Goal: Download file/media

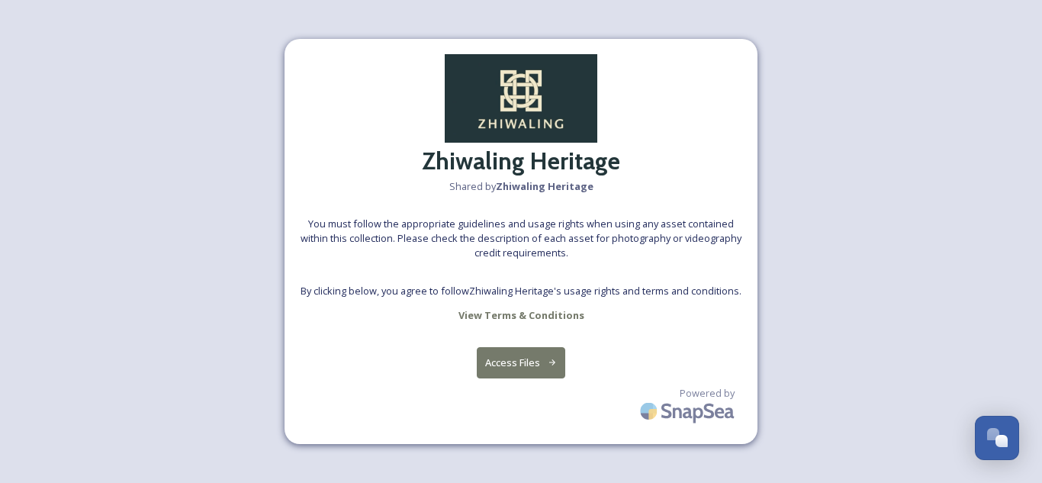
click at [538, 363] on button "Access Files" at bounding box center [521, 362] width 89 height 31
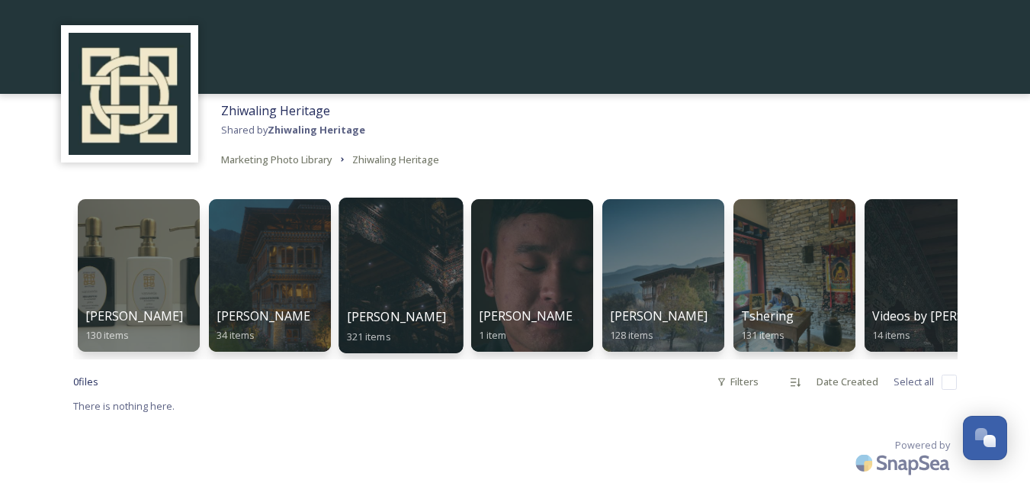
scroll to position [67, 0]
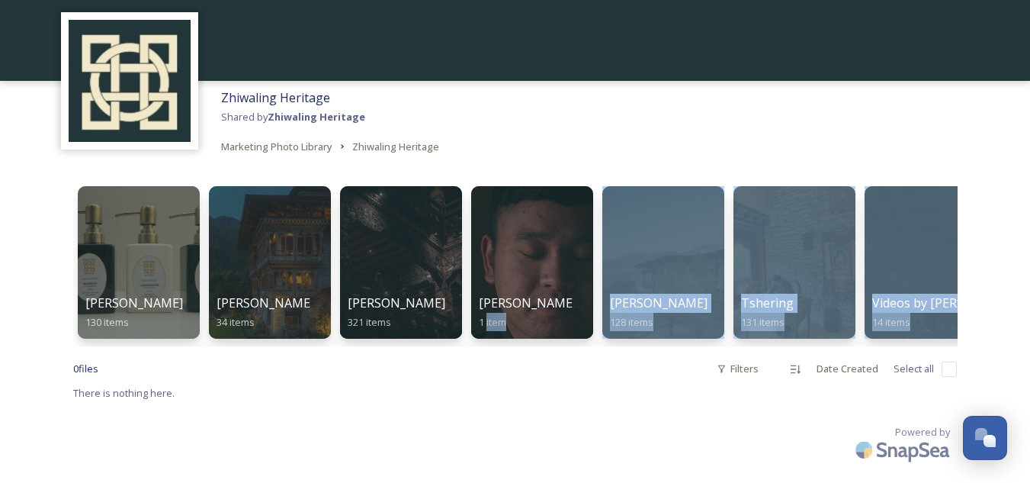
drag, startPoint x: 307, startPoint y: 346, endPoint x: 487, endPoint y: 343, distance: 179.2
click at [487, 343] on div "[PERSON_NAME] 130 items [PERSON_NAME] and Yvi Images 34 items [PERSON_NAME] 321…" at bounding box center [515, 323] width 915 height 320
click at [962, 238] on div "[PERSON_NAME] 130 items [PERSON_NAME] and Yvi Images 34 items [PERSON_NAME] 321…" at bounding box center [515, 323] width 915 height 320
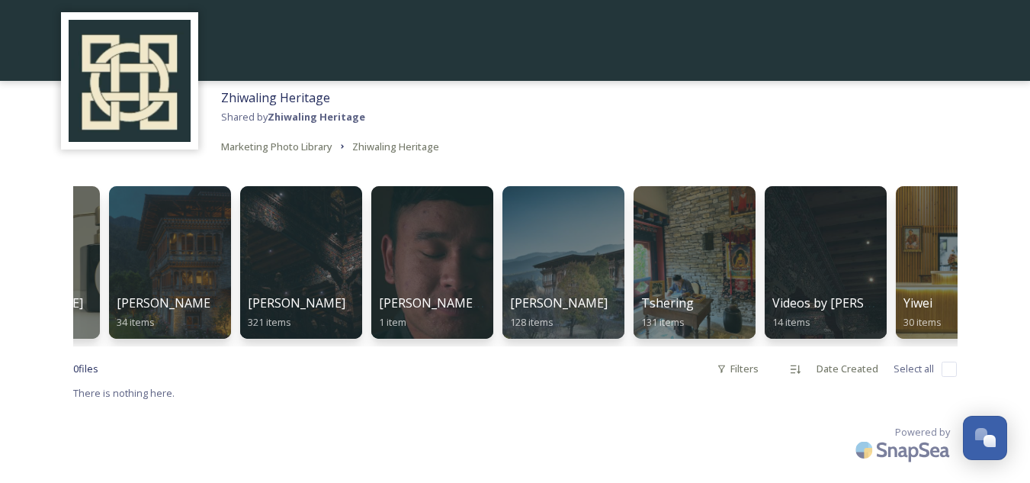
scroll to position [0, 0]
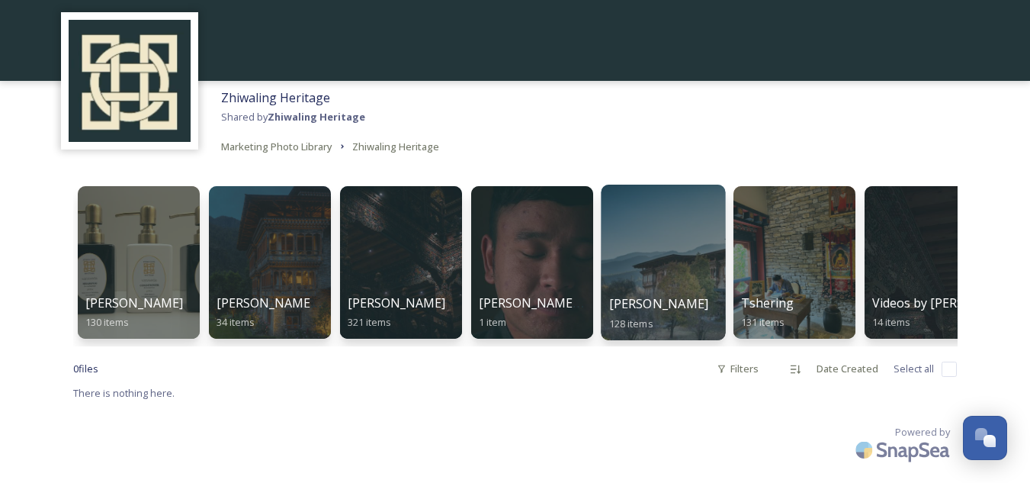
click at [668, 261] on div at bounding box center [663, 263] width 124 height 156
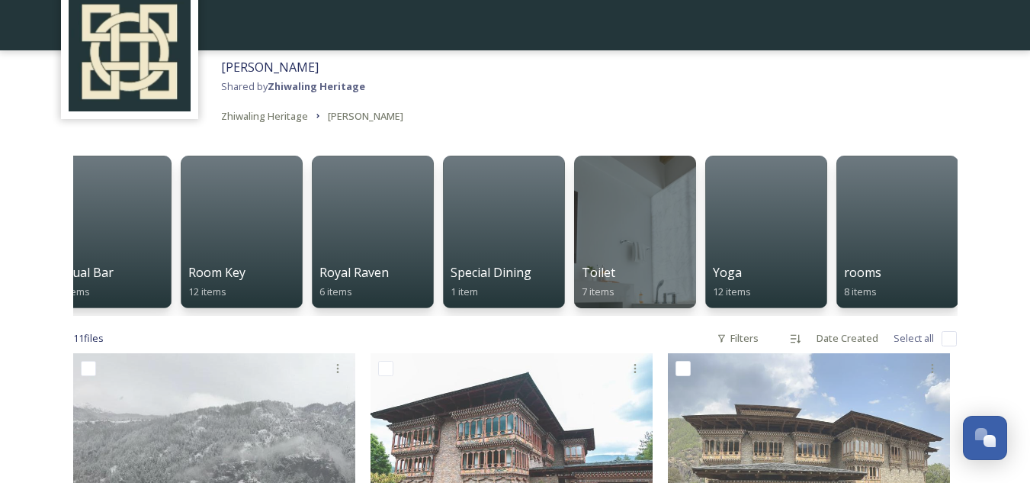
scroll to position [0, 1083]
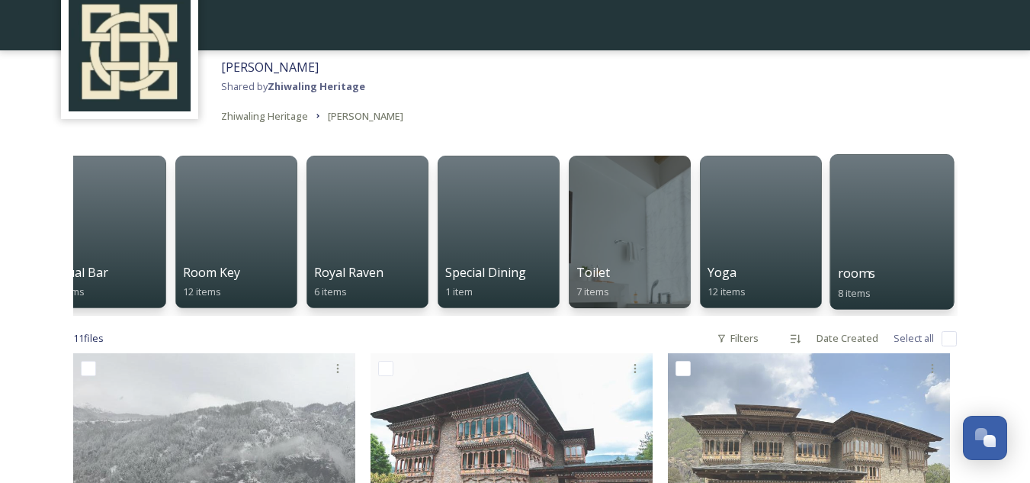
click at [880, 233] on div at bounding box center [892, 232] width 124 height 156
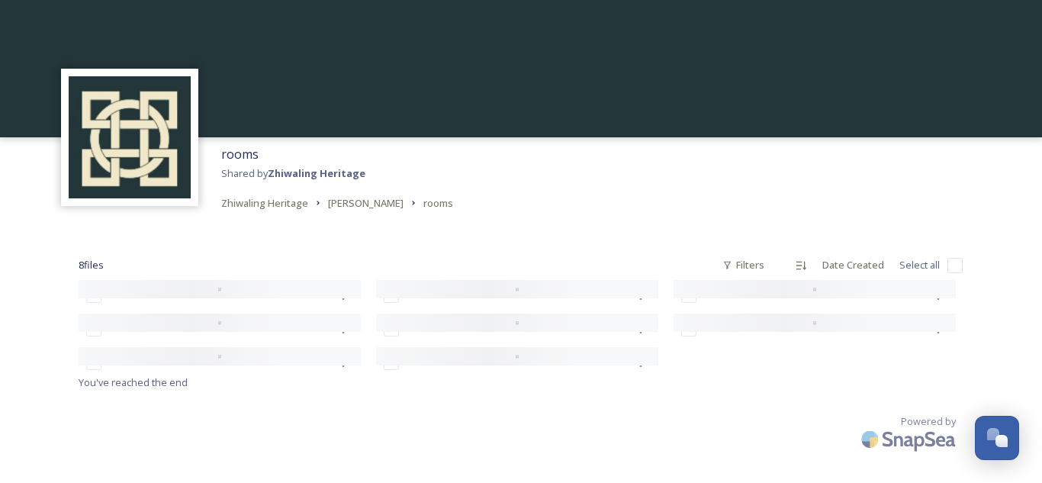
click at [503, 197] on div "rooms Shared by Zhiwaling Heritage Zhiwaling Heritage [PERSON_NAME] rooms" at bounding box center [521, 178] width 1042 height 82
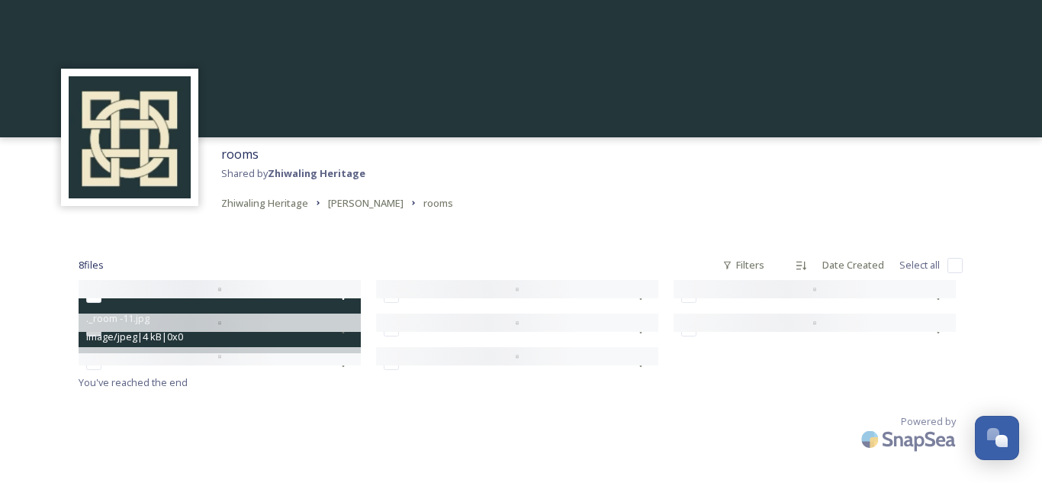
click at [140, 284] on div at bounding box center [220, 289] width 282 height 18
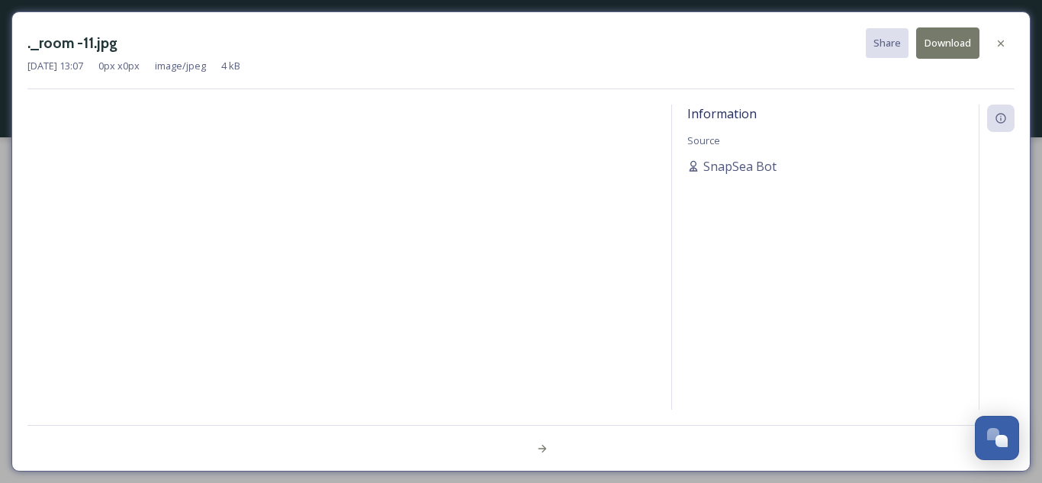
click at [401, 246] on div at bounding box center [341, 256] width 628 height 305
click at [1003, 42] on icon at bounding box center [1000, 43] width 12 height 12
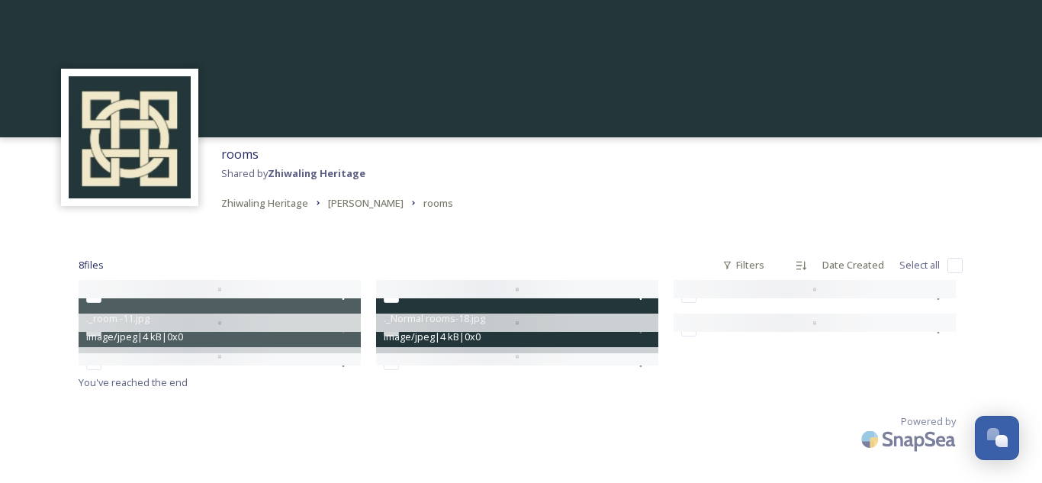
click at [496, 294] on div at bounding box center [517, 289] width 282 height 18
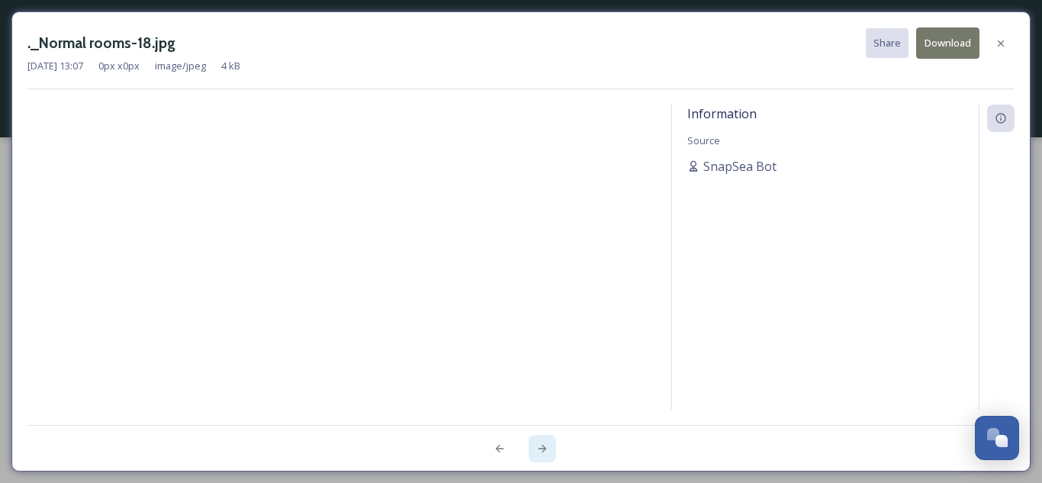
click at [538, 451] on icon at bounding box center [542, 448] width 12 height 12
click at [542, 449] on icon at bounding box center [542, 448] width 12 height 12
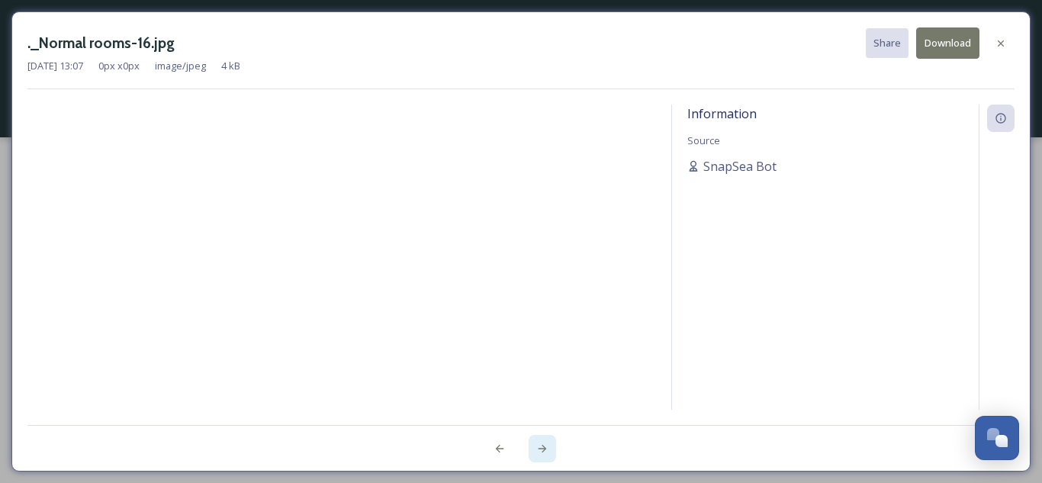
click at [542, 449] on icon at bounding box center [542, 448] width 12 height 12
click at [542, 449] on div at bounding box center [520, 440] width 987 height 31
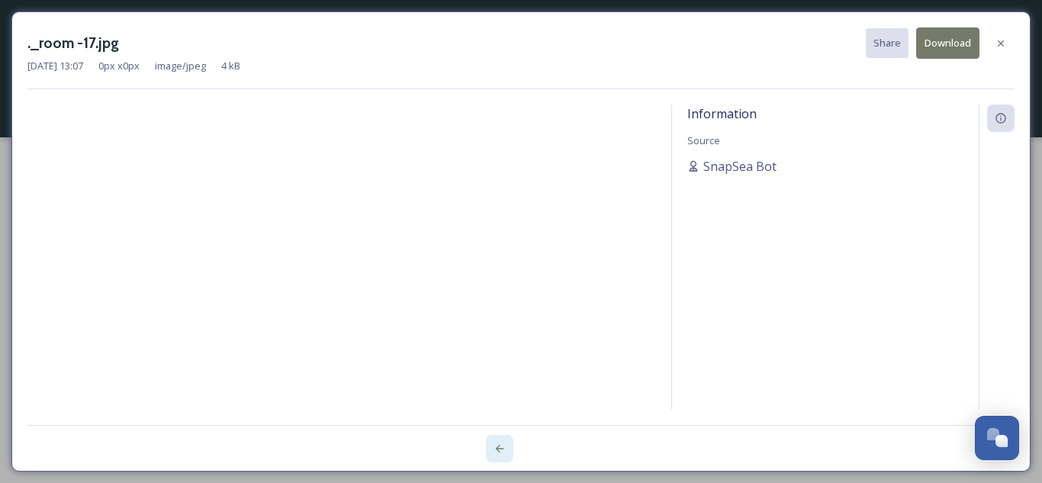
click at [491, 444] on div at bounding box center [499, 448] width 27 height 27
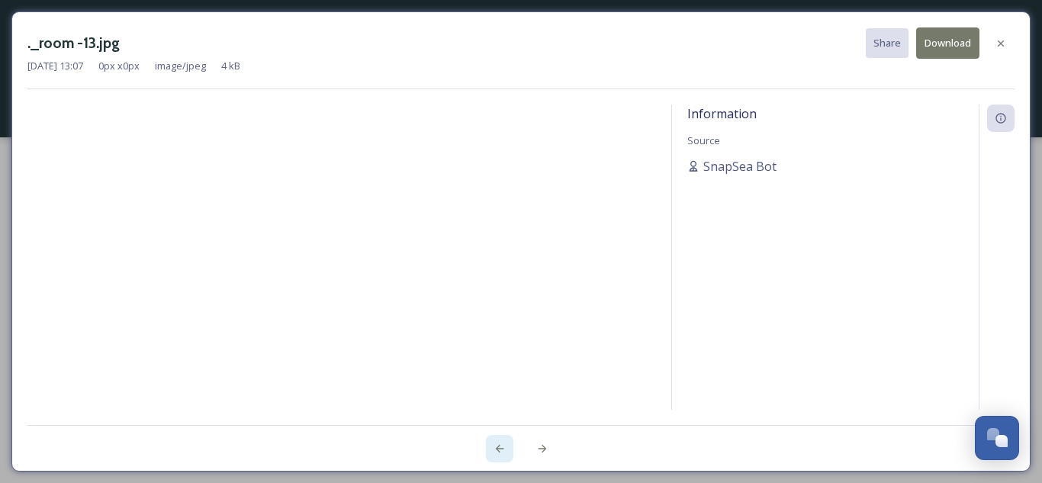
click at [491, 444] on div at bounding box center [499, 448] width 27 height 27
click at [491, 444] on div at bounding box center [520, 440] width 987 height 31
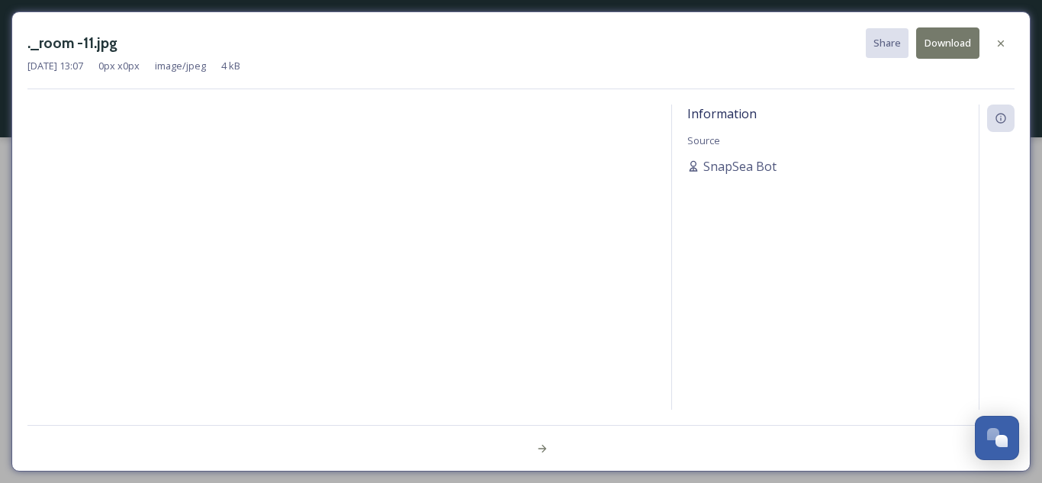
click at [491, 444] on div at bounding box center [520, 440] width 987 height 31
click at [956, 35] on button "Download" at bounding box center [947, 42] width 63 height 31
click at [999, 42] on icon at bounding box center [1000, 43] width 6 height 6
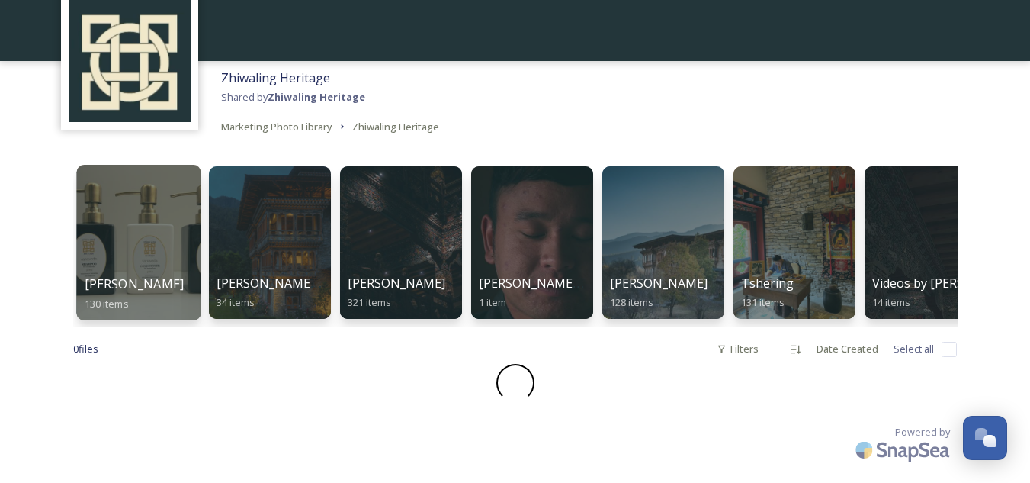
scroll to position [67, 0]
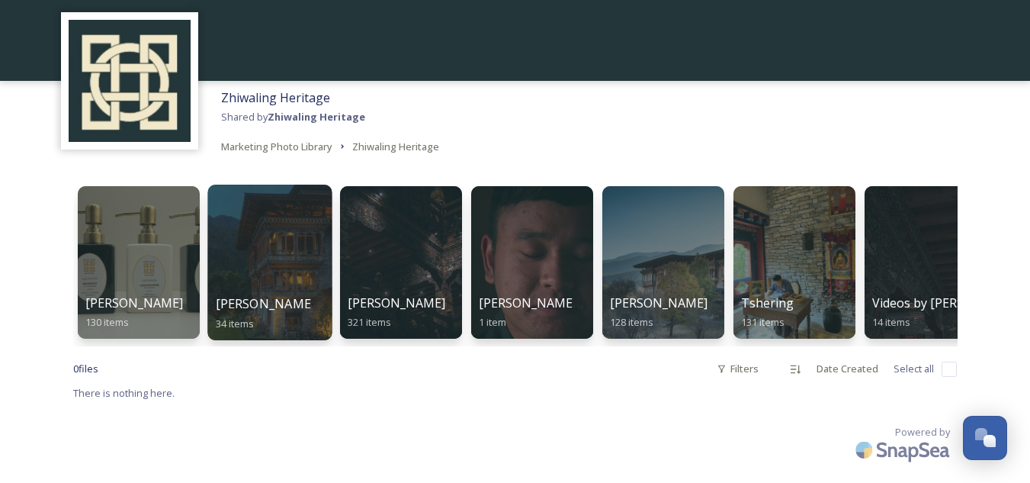
click at [281, 295] on span "[PERSON_NAME] and Yvi Images" at bounding box center [310, 303] width 190 height 17
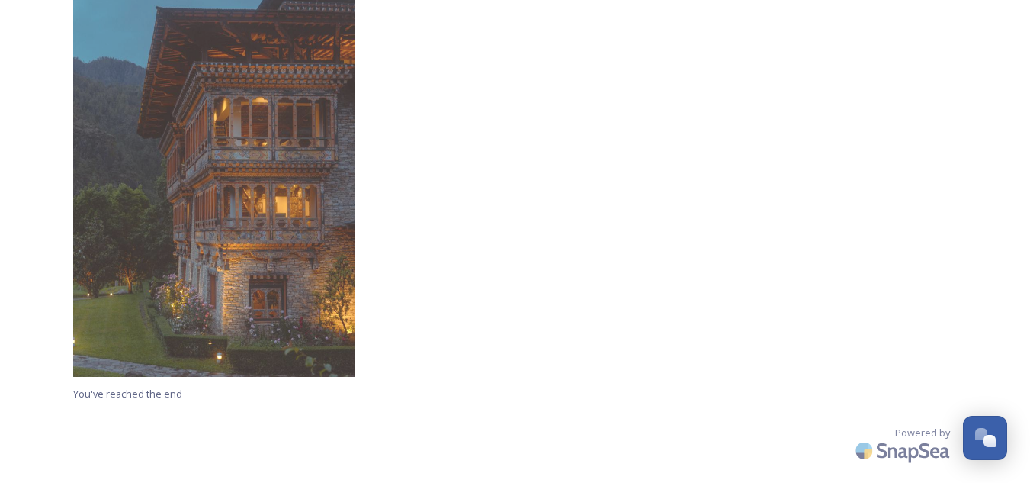
scroll to position [3987, 0]
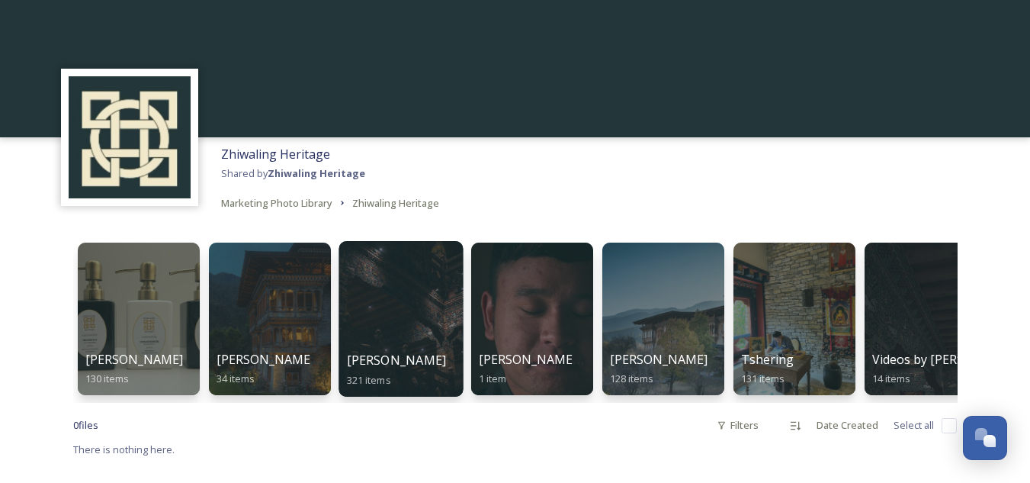
click at [397, 371] on div "Ben Glassco 321 items" at bounding box center [400, 370] width 109 height 38
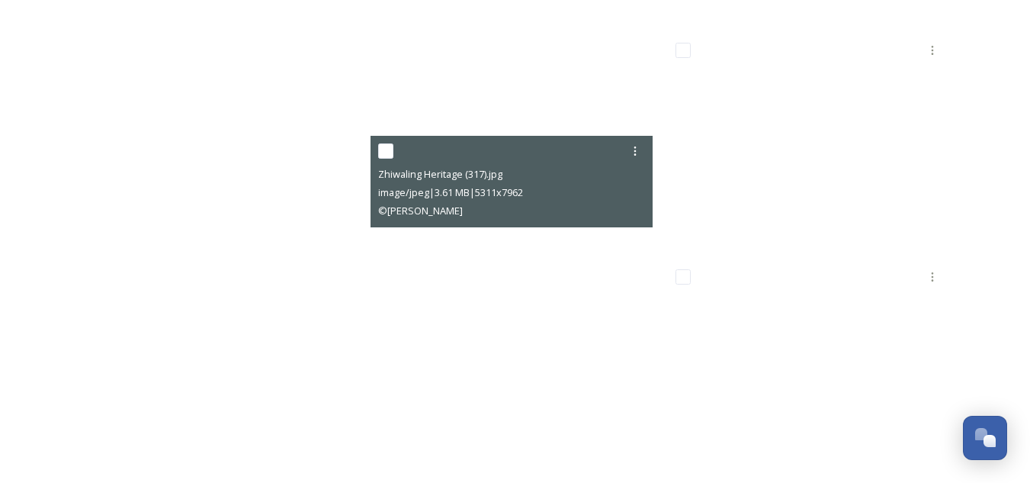
scroll to position [37831, 0]
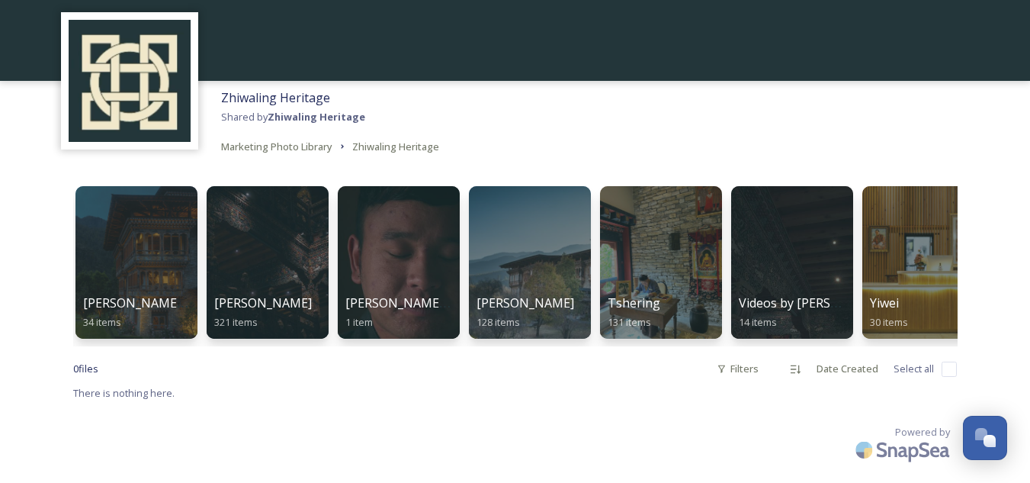
scroll to position [0, 165]
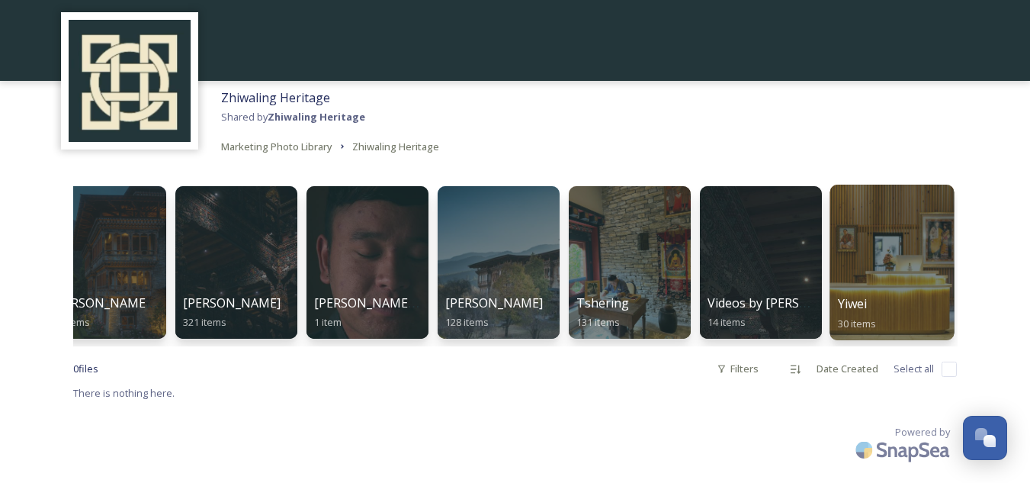
click at [896, 275] on div at bounding box center [892, 263] width 124 height 156
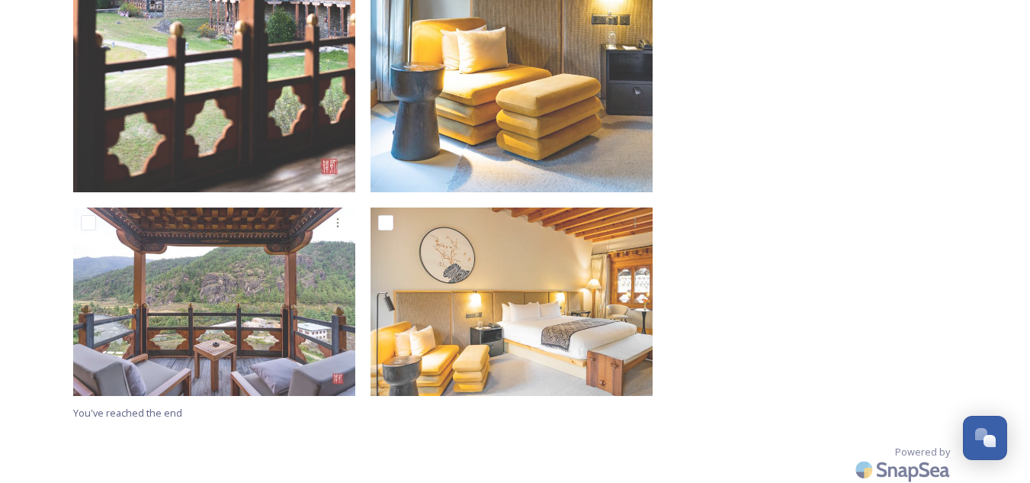
scroll to position [3332, 0]
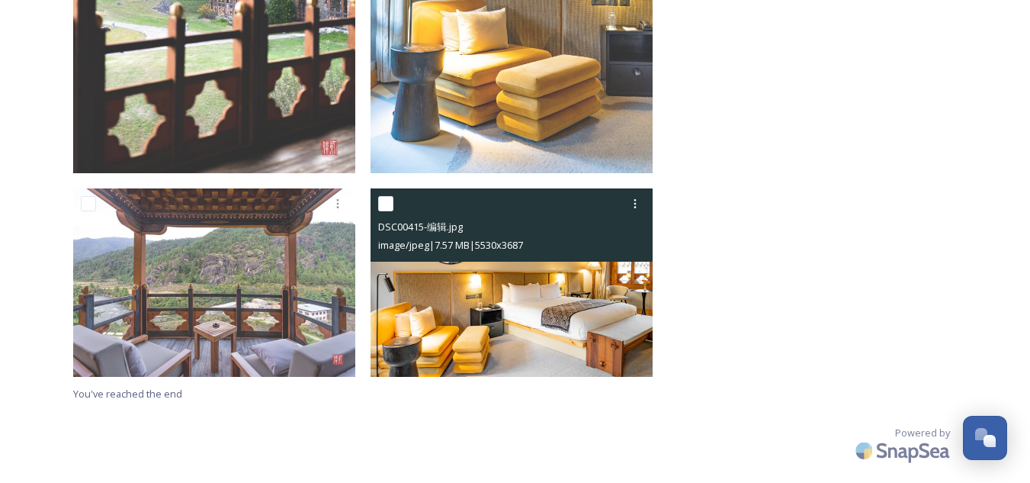
click at [575, 291] on img at bounding box center [512, 282] width 282 height 188
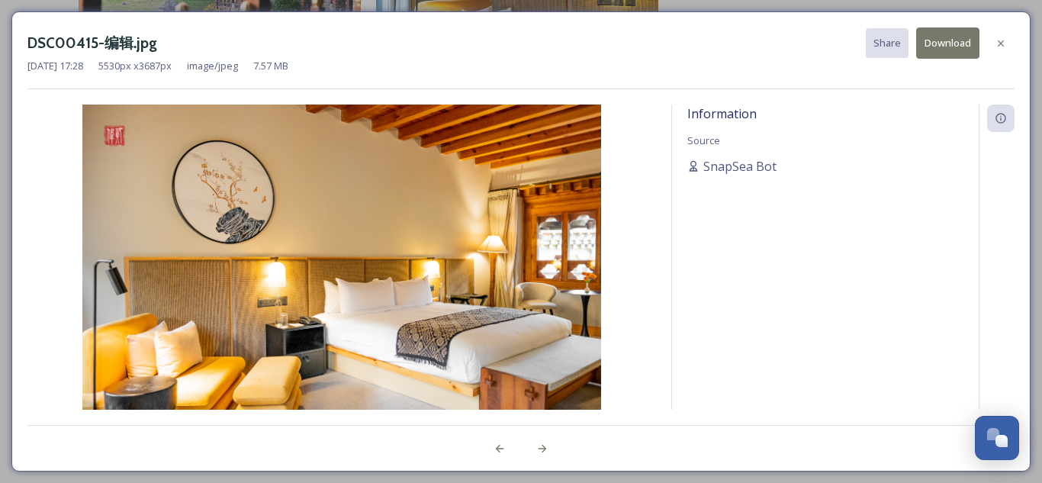
click at [951, 50] on button "Download" at bounding box center [947, 42] width 63 height 31
click at [1007, 38] on div at bounding box center [1000, 43] width 27 height 27
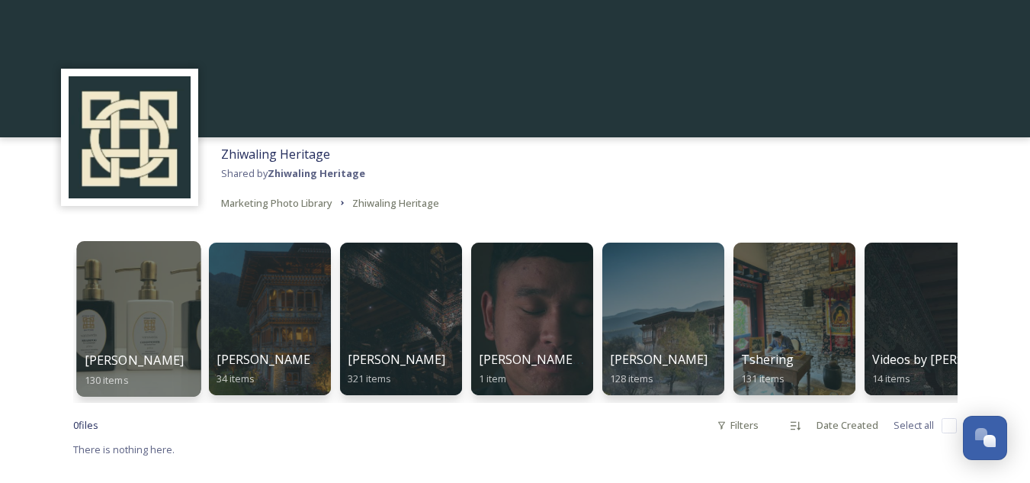
click at [137, 361] on span "[PERSON_NAME]" at bounding box center [134, 360] width 100 height 17
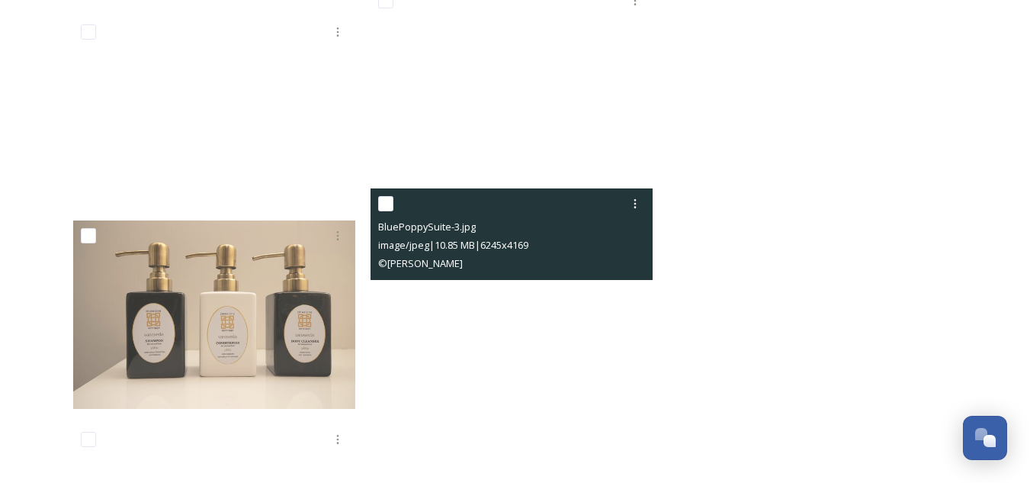
scroll to position [10371, 0]
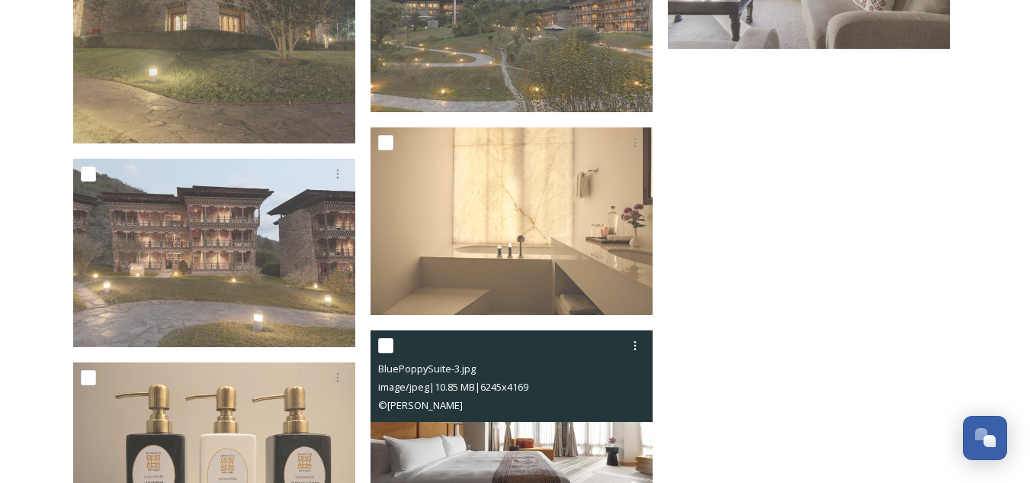
click at [529, 447] on img at bounding box center [512, 424] width 282 height 188
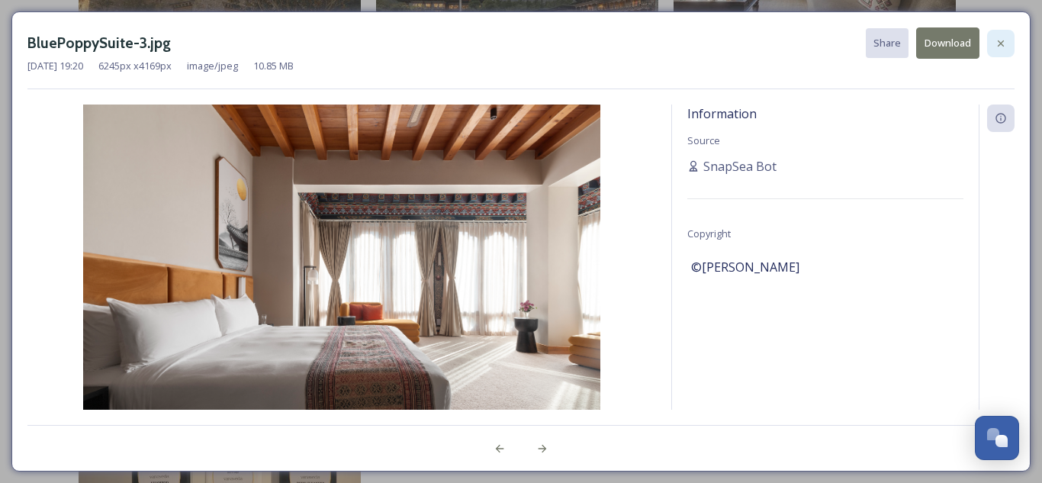
click at [1000, 37] on icon at bounding box center [1000, 43] width 12 height 12
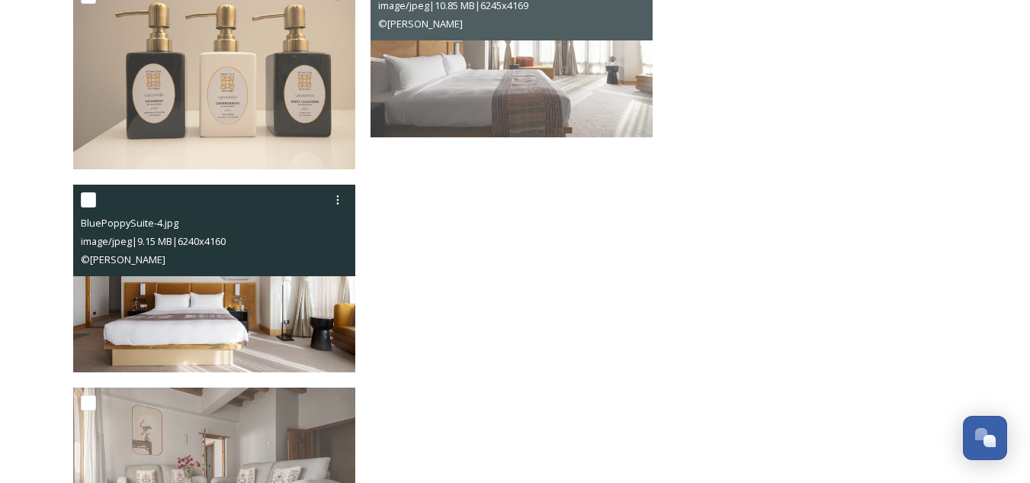
click at [205, 327] on img at bounding box center [214, 279] width 282 height 188
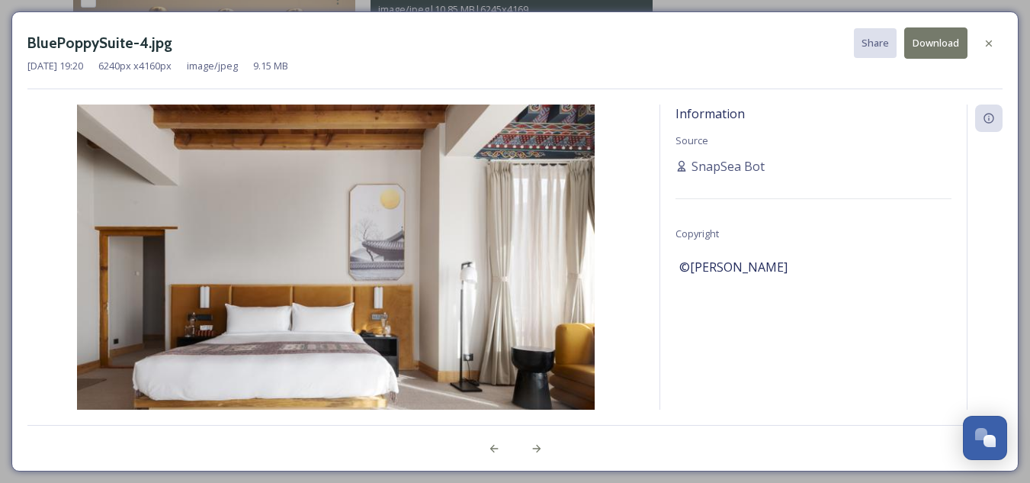
scroll to position [10748, 0]
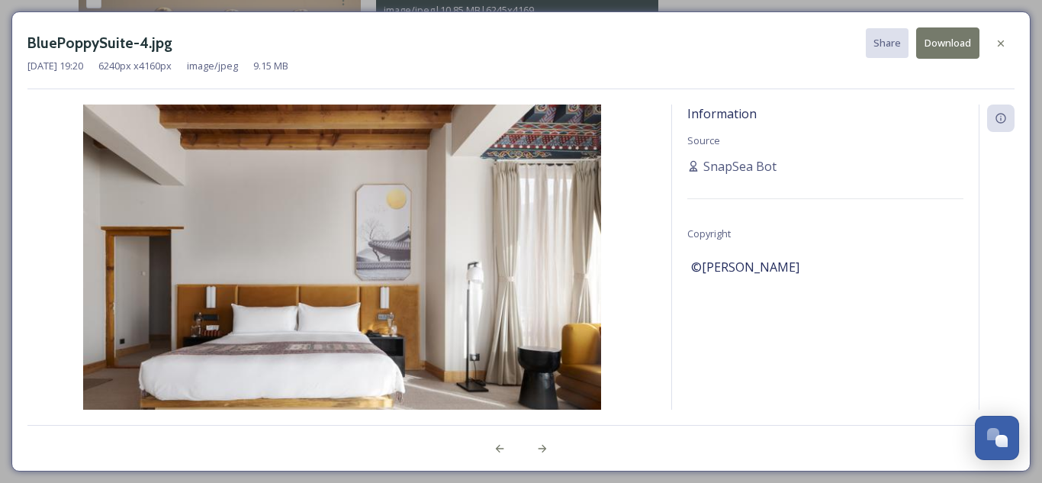
click at [943, 40] on button "Download" at bounding box center [947, 42] width 63 height 31
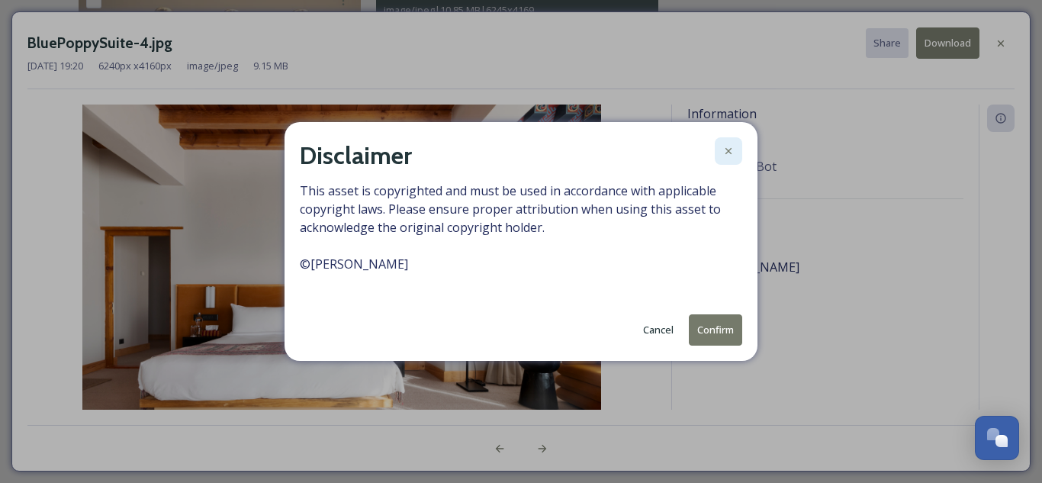
click at [727, 153] on icon at bounding box center [728, 151] width 6 height 6
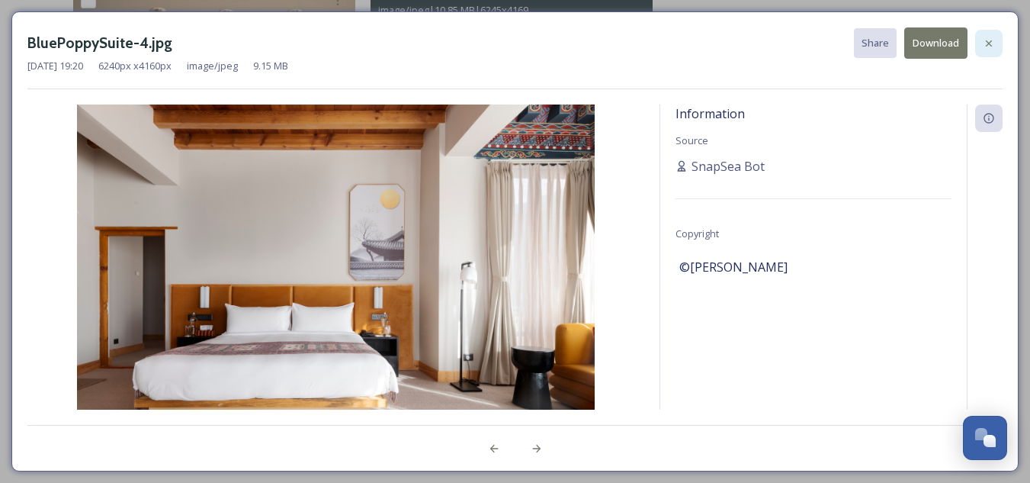
click at [993, 43] on icon at bounding box center [989, 43] width 12 height 12
